Goal: Find specific page/section: Find specific page/section

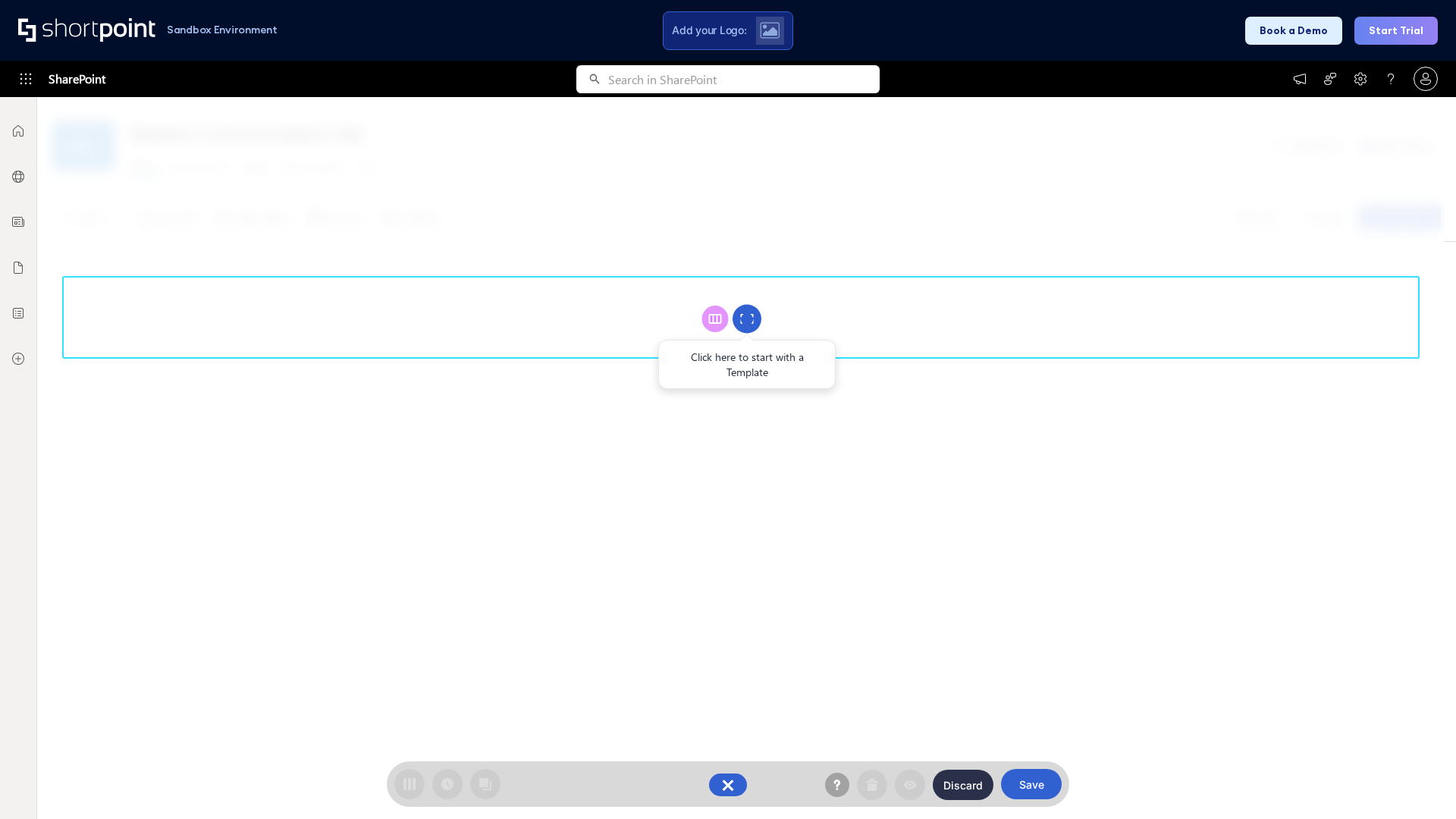
click at [747, 318] on circle at bounding box center [747, 319] width 29 height 29
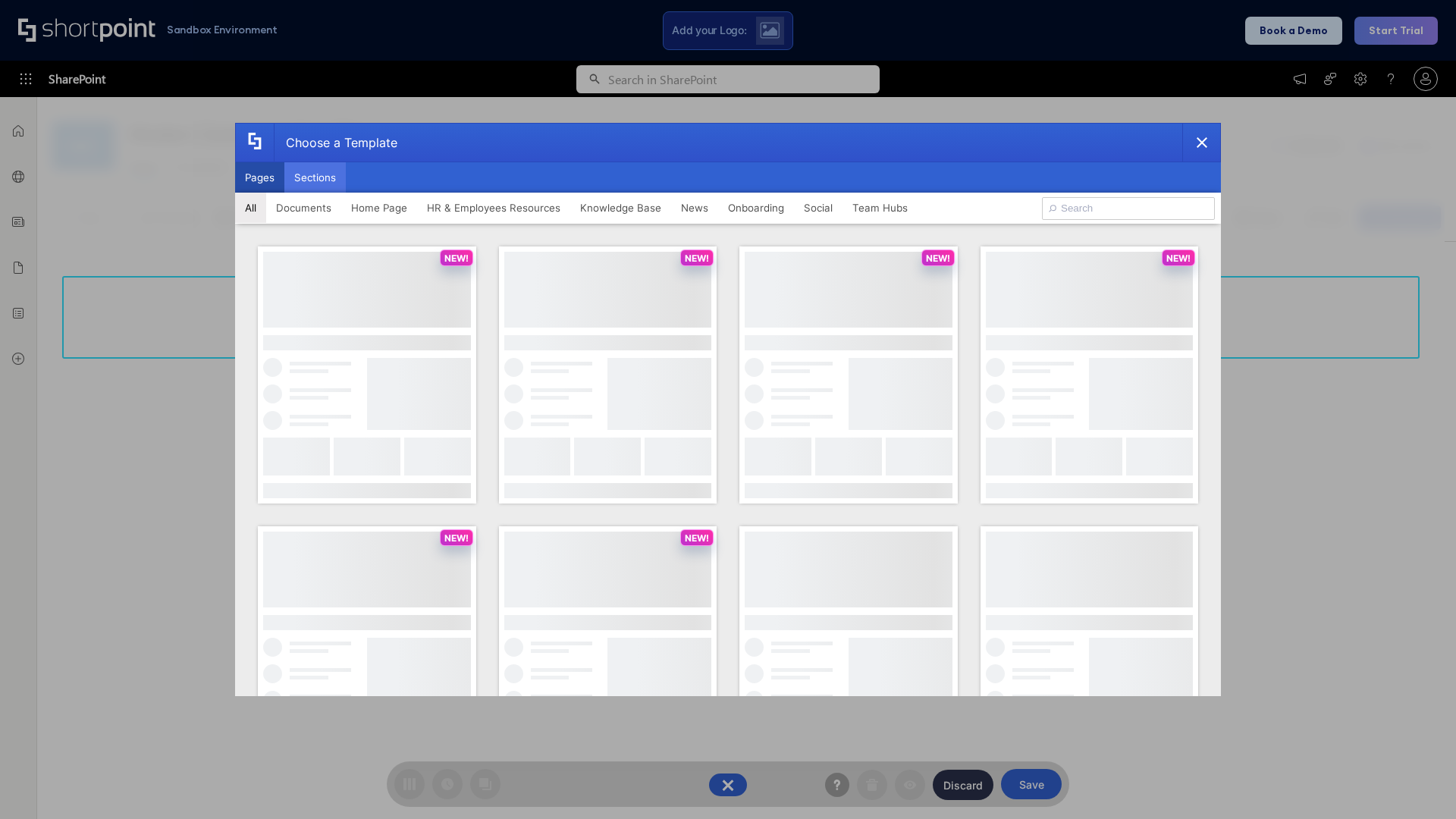
click at [315, 177] on button "Sections" at bounding box center [315, 177] width 61 height 31
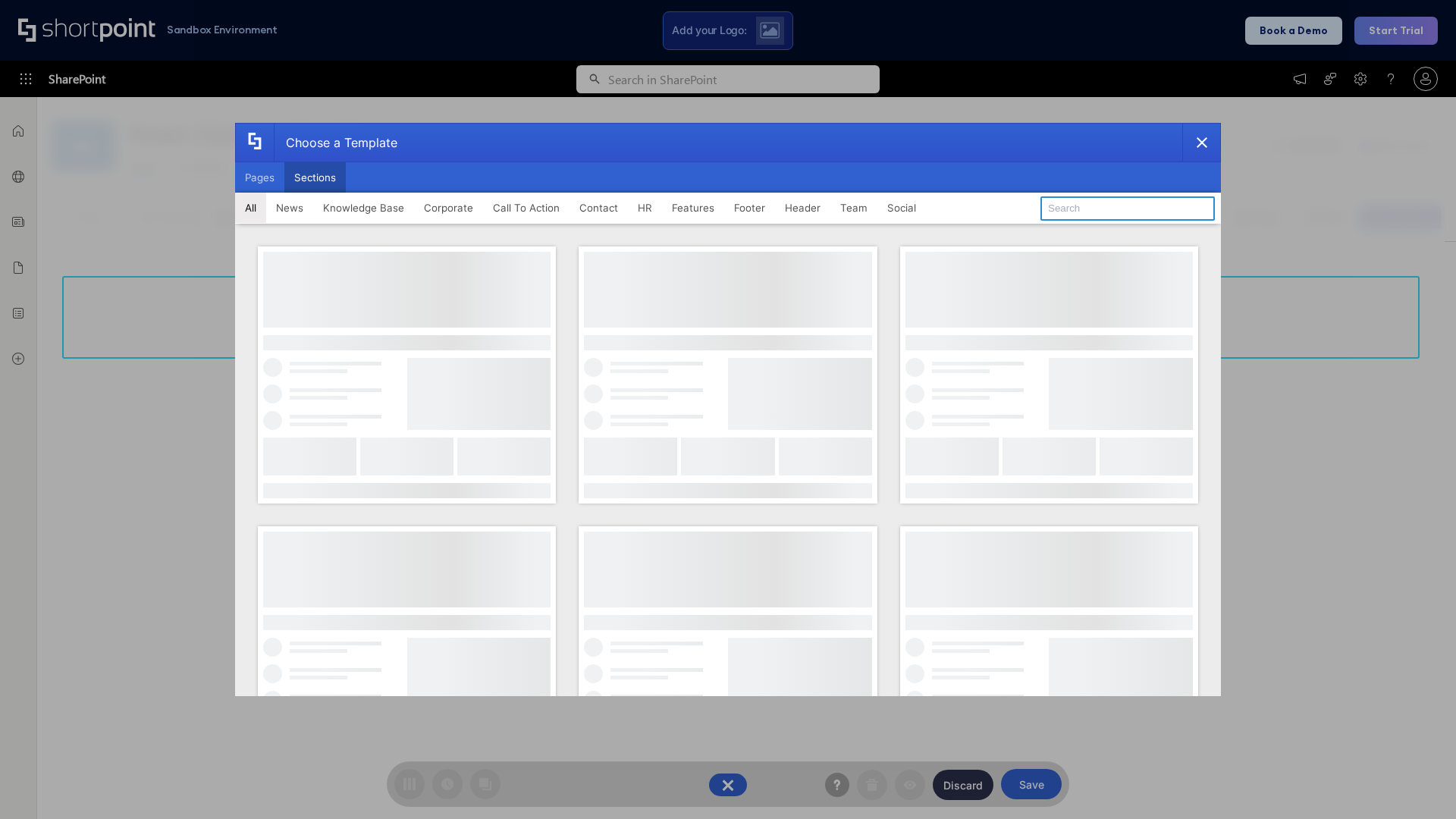
type input "Articles 2"
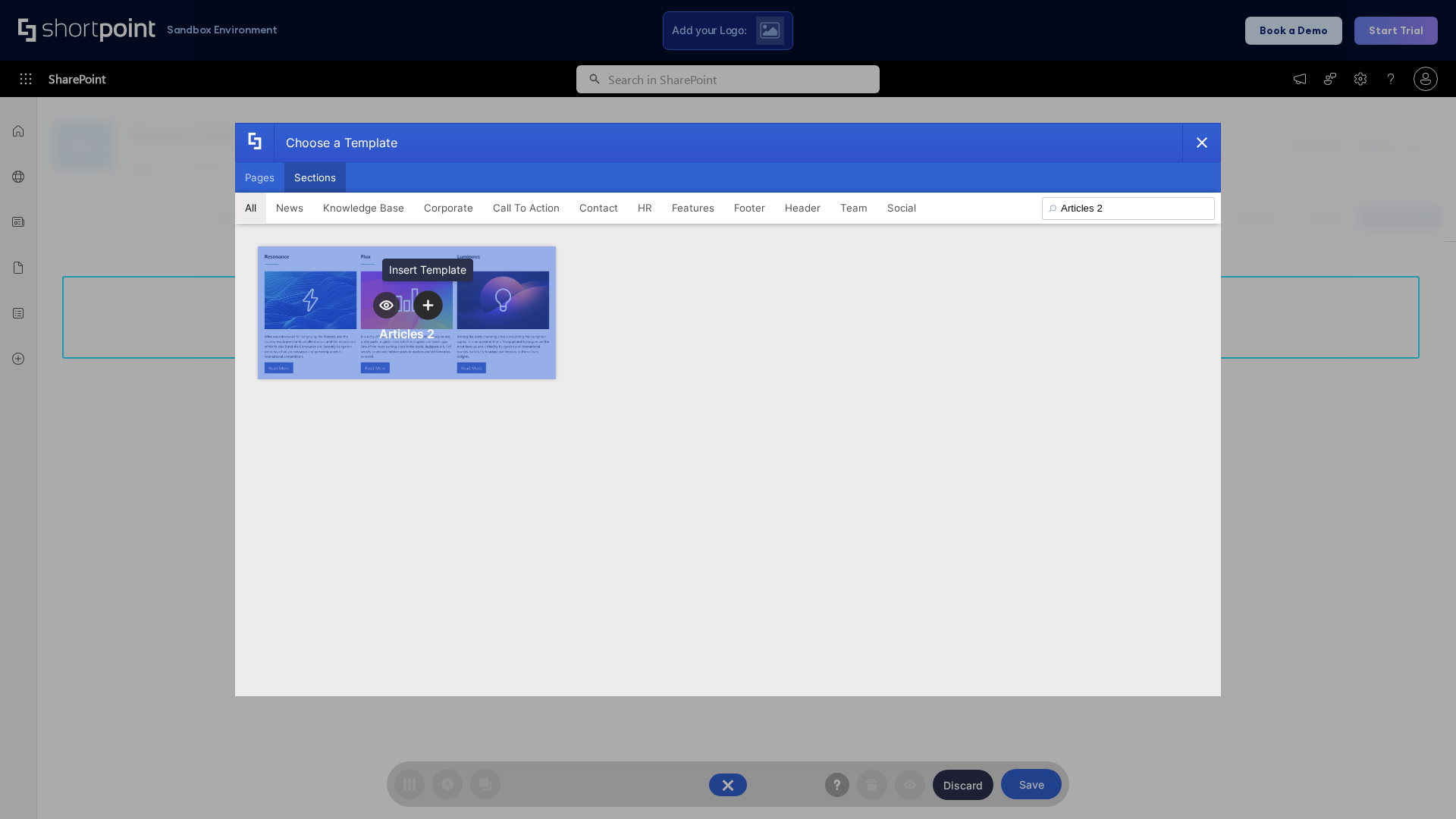
click at [428, 305] on icon "template selector" at bounding box center [428, 305] width 11 height 11
